Goal: Task Accomplishment & Management: Use online tool/utility

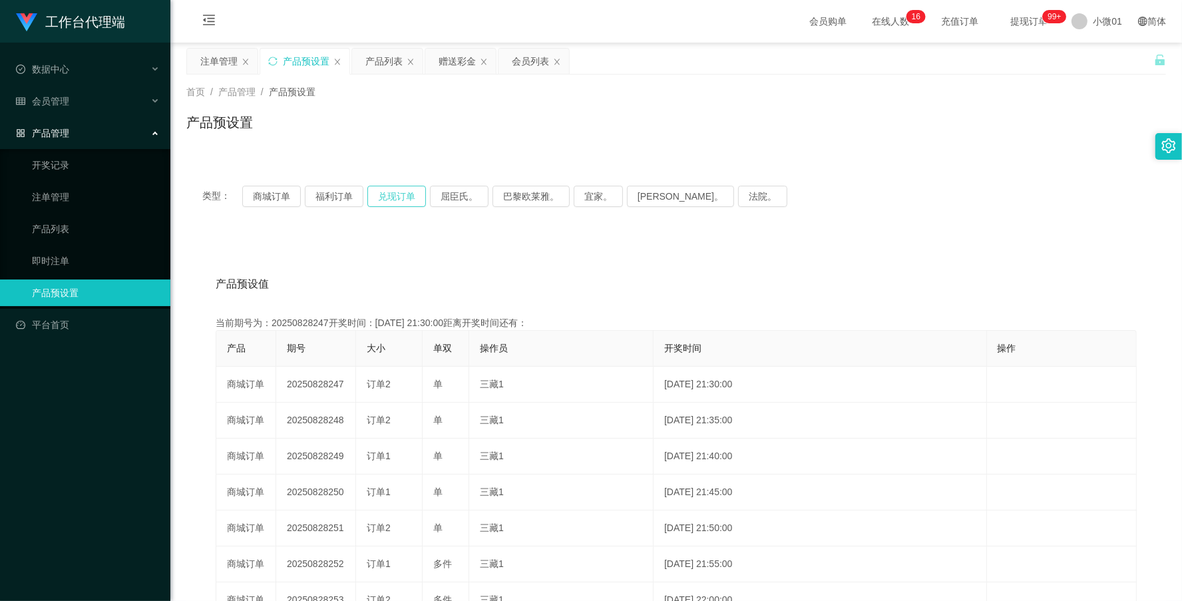
click at [397, 202] on button "兑现订单" at bounding box center [396, 196] width 59 height 21
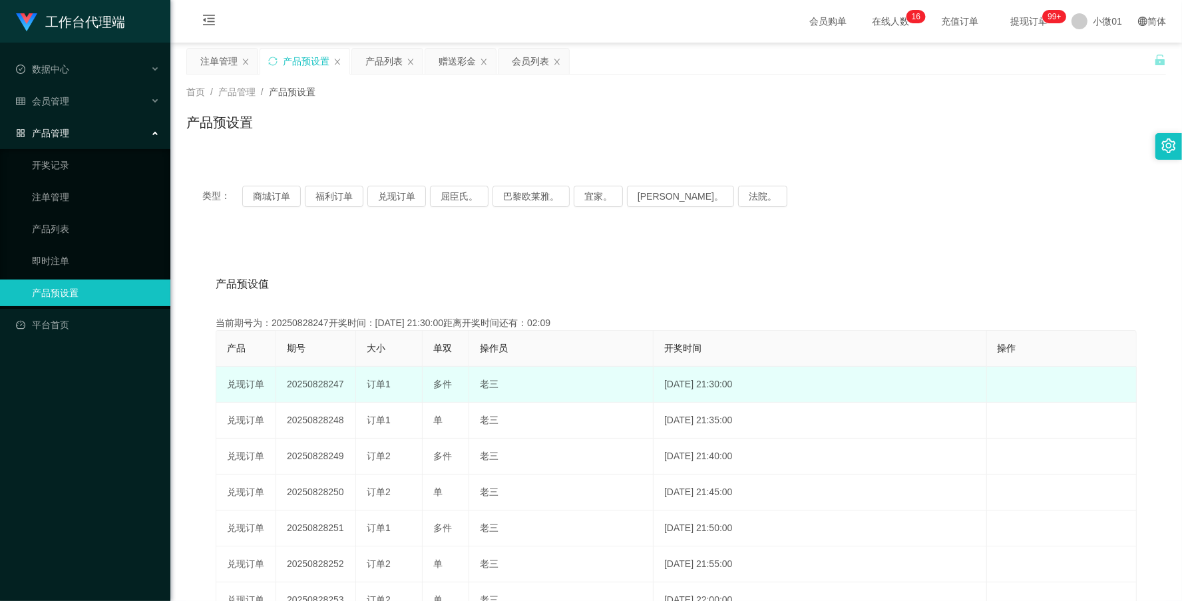
click at [315, 386] on td "20250828247" at bounding box center [316, 385] width 80 height 36
copy td "20250828247"
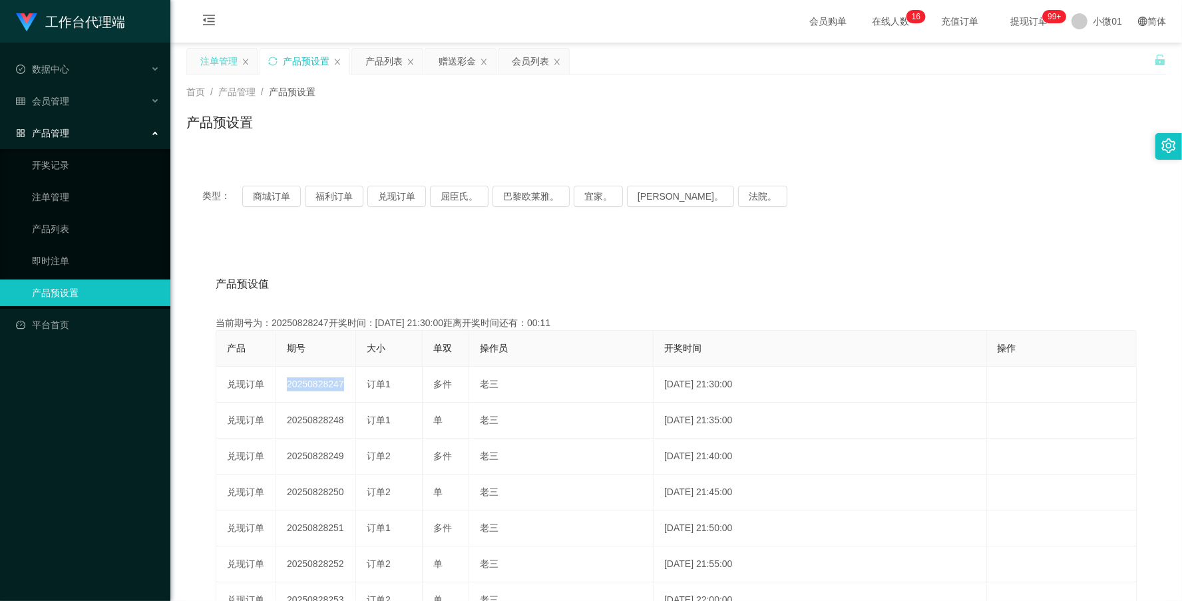
click at [224, 61] on div "注单管理" at bounding box center [218, 61] width 37 height 25
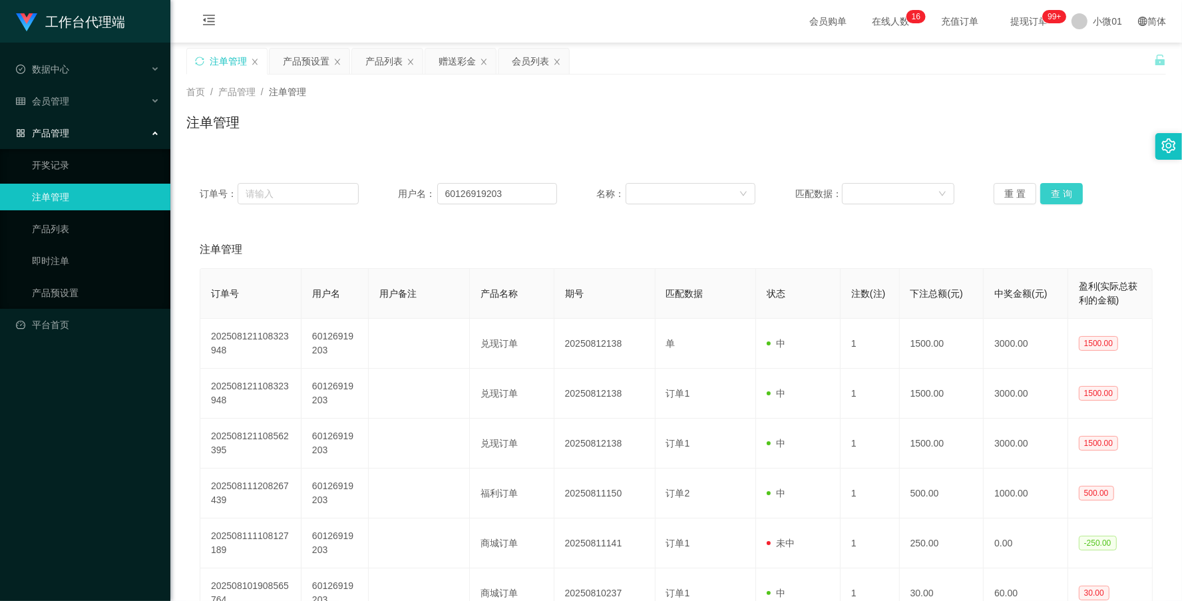
click at [1042, 185] on button "查 询" at bounding box center [1062, 193] width 43 height 21
click at [1042, 185] on div "重 置 查 询" at bounding box center [1073, 193] width 159 height 21
click at [1042, 185] on button "查 询" at bounding box center [1062, 193] width 43 height 21
click at [1044, 190] on button "查 询" at bounding box center [1062, 193] width 43 height 21
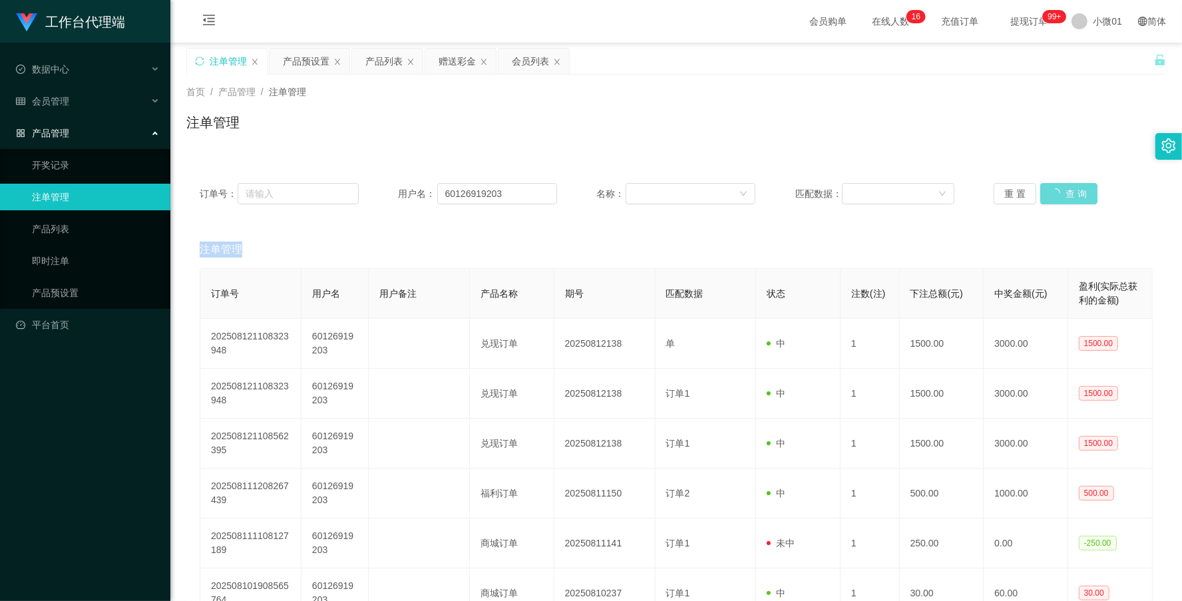
click at [1044, 190] on div "重 置 查 询" at bounding box center [1073, 193] width 159 height 21
click at [1044, 190] on button "查 询" at bounding box center [1062, 193] width 43 height 21
click at [1062, 191] on button "查 询" at bounding box center [1062, 193] width 43 height 21
click at [1062, 191] on button "查 询" at bounding box center [1069, 193] width 57 height 21
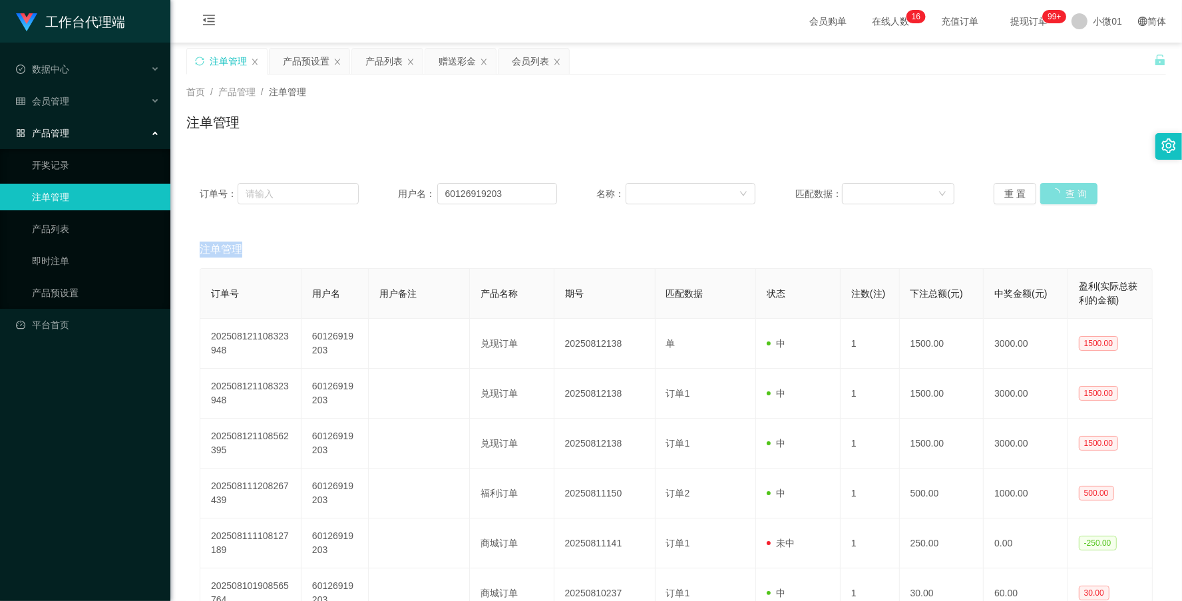
click at [1062, 191] on button "查 询" at bounding box center [1069, 193] width 57 height 21
click at [1062, 191] on div "重 置 查 询" at bounding box center [1073, 193] width 159 height 21
click at [1062, 191] on button "查 询" at bounding box center [1062, 193] width 43 height 21
click at [1062, 191] on div "重 置 查 询" at bounding box center [1073, 193] width 159 height 21
click at [1062, 191] on button "查 询" at bounding box center [1062, 193] width 43 height 21
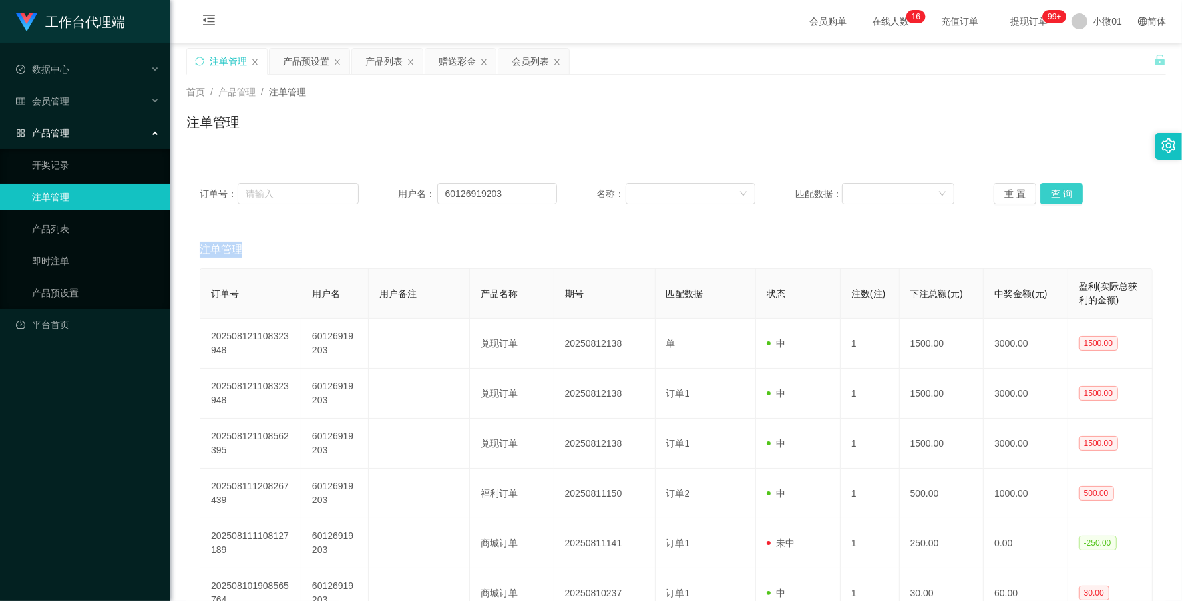
click at [1062, 191] on div "重 置 查 询" at bounding box center [1073, 193] width 159 height 21
click at [1062, 191] on button "查 询" at bounding box center [1062, 193] width 43 height 21
click at [1062, 191] on div "重 置 查 询" at bounding box center [1073, 193] width 159 height 21
click at [1062, 191] on button "查 询" at bounding box center [1062, 193] width 43 height 21
click at [1057, 192] on button "查 询" at bounding box center [1062, 193] width 43 height 21
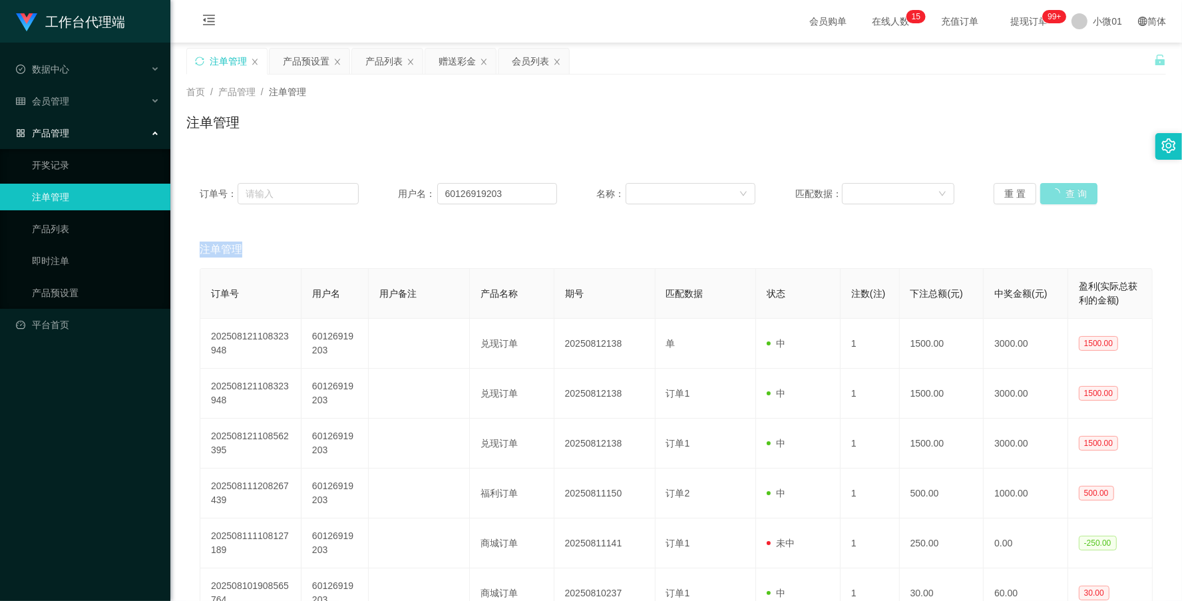
click at [1057, 192] on div "重 置 查 询" at bounding box center [1073, 193] width 159 height 21
click at [1057, 192] on button "查 询" at bounding box center [1062, 193] width 43 height 21
click at [1057, 192] on div "重 置 查 询" at bounding box center [1073, 193] width 159 height 21
click at [1057, 192] on button "查 询" at bounding box center [1062, 193] width 43 height 21
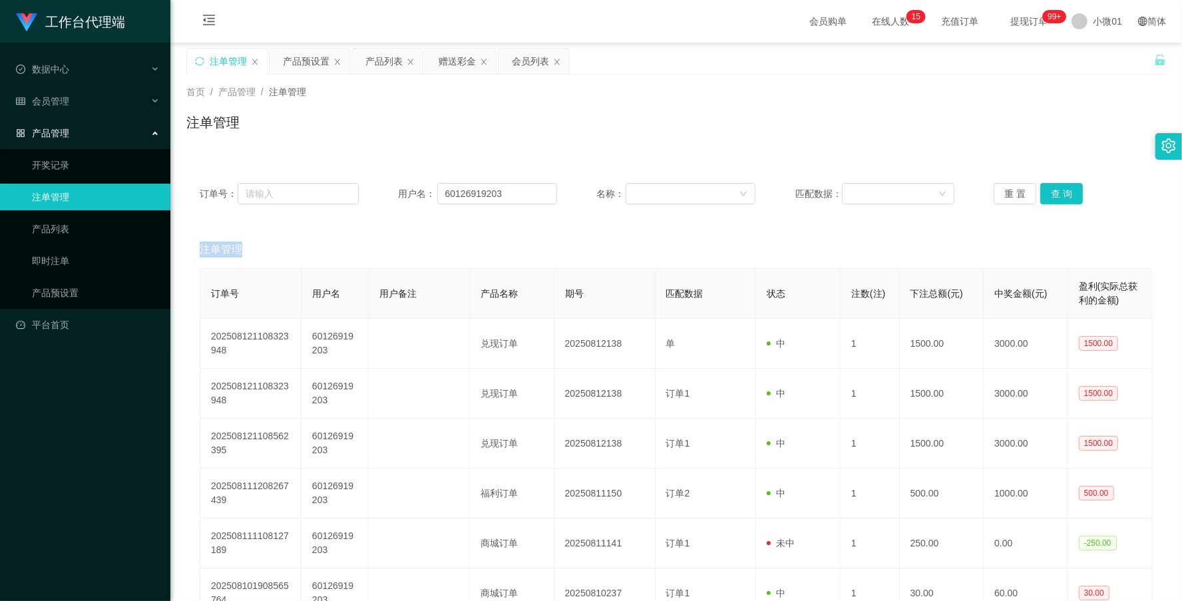
click at [1057, 192] on div "重 置 查 询" at bounding box center [1073, 193] width 159 height 21
